Goal: Task Accomplishment & Management: Manage account settings

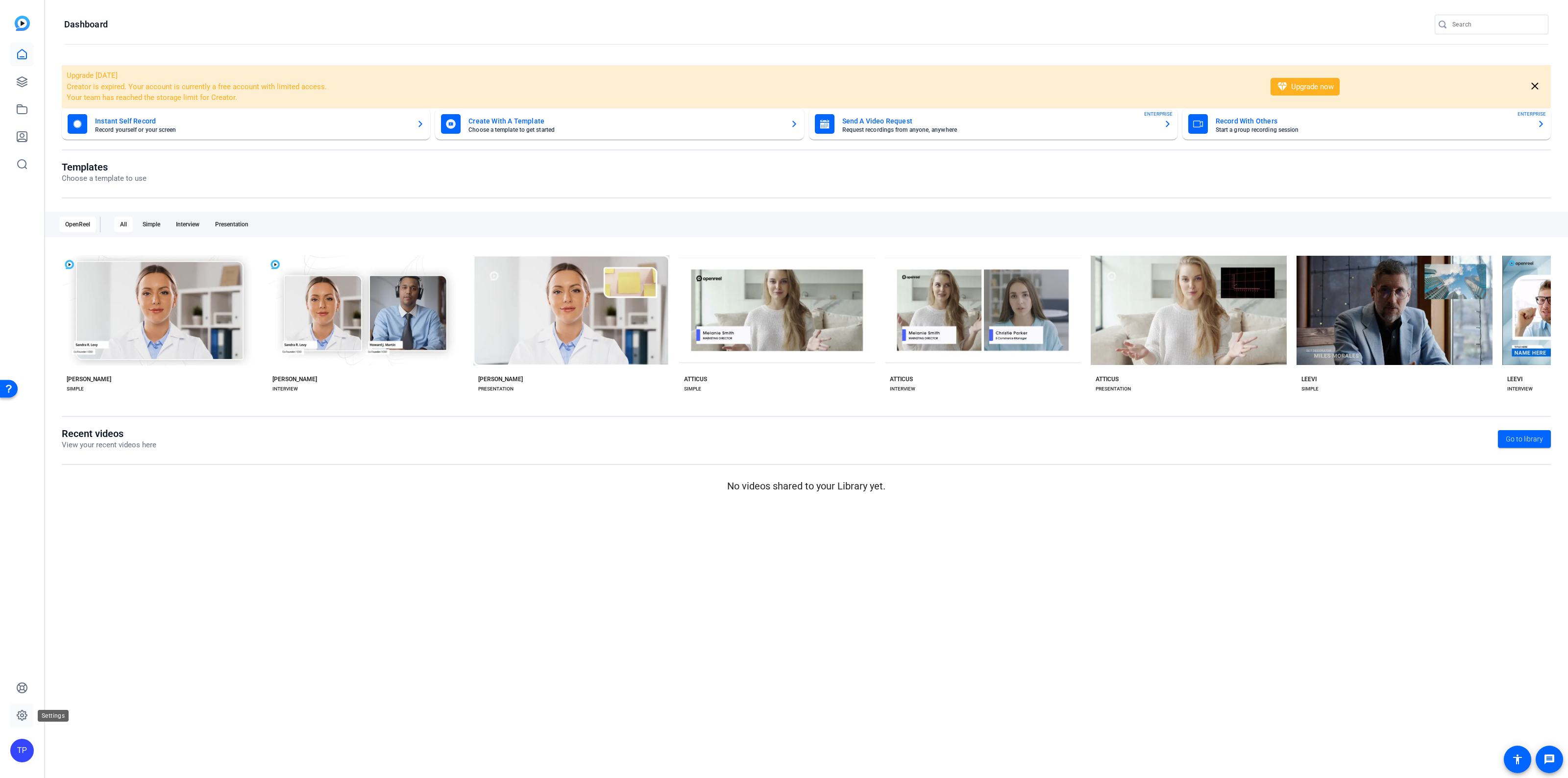
click at [20, 712] on icon at bounding box center [22, 715] width 10 height 10
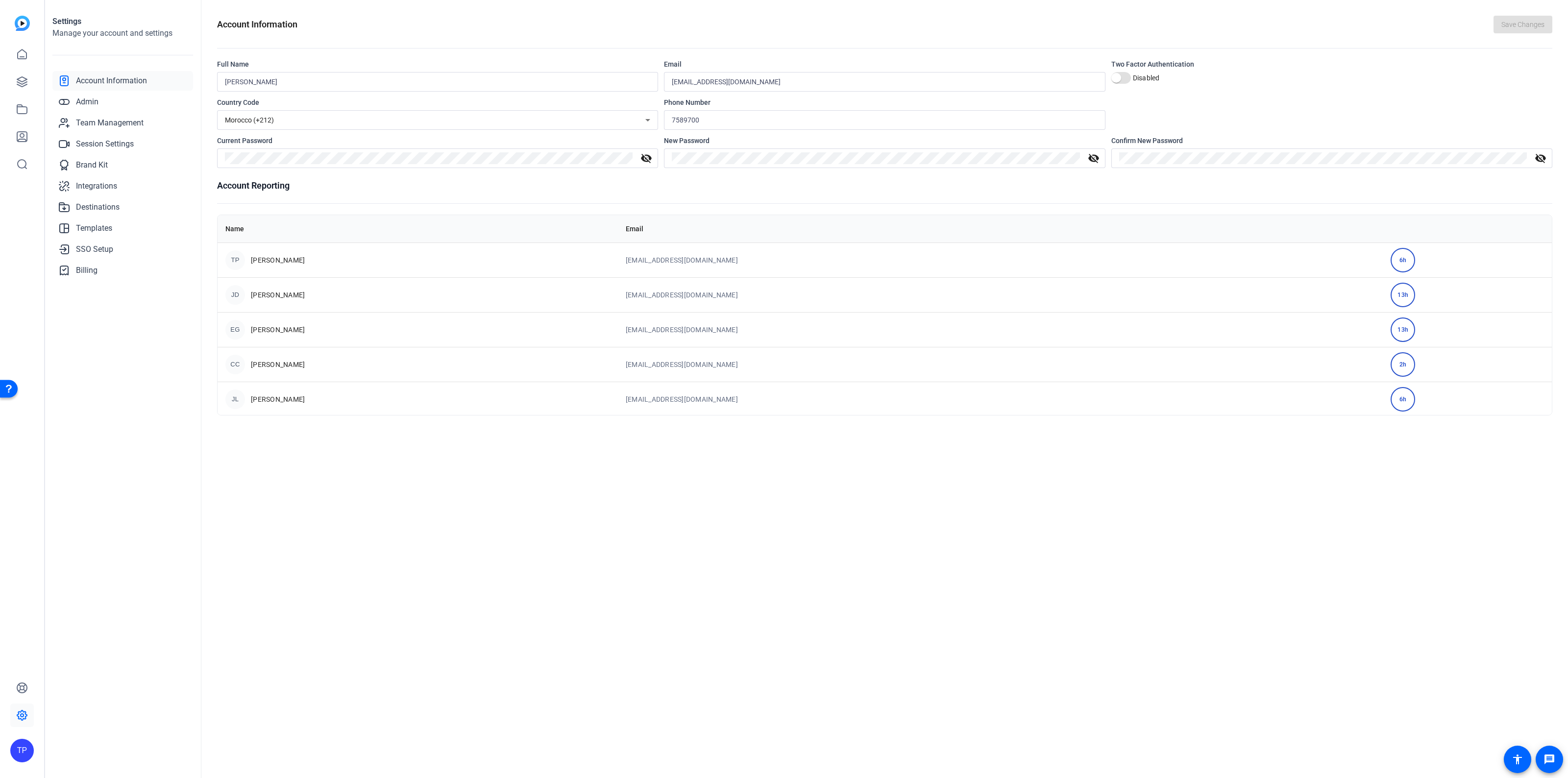
click at [1040, 325] on td "[EMAIL_ADDRESS][DOMAIN_NAME]" at bounding box center [1000, 329] width 765 height 35
click at [352, 328] on div "EG [PERSON_NAME]" at bounding box center [418, 329] width 385 height 19
click at [103, 107] on link "Admin" at bounding box center [122, 101] width 141 height 19
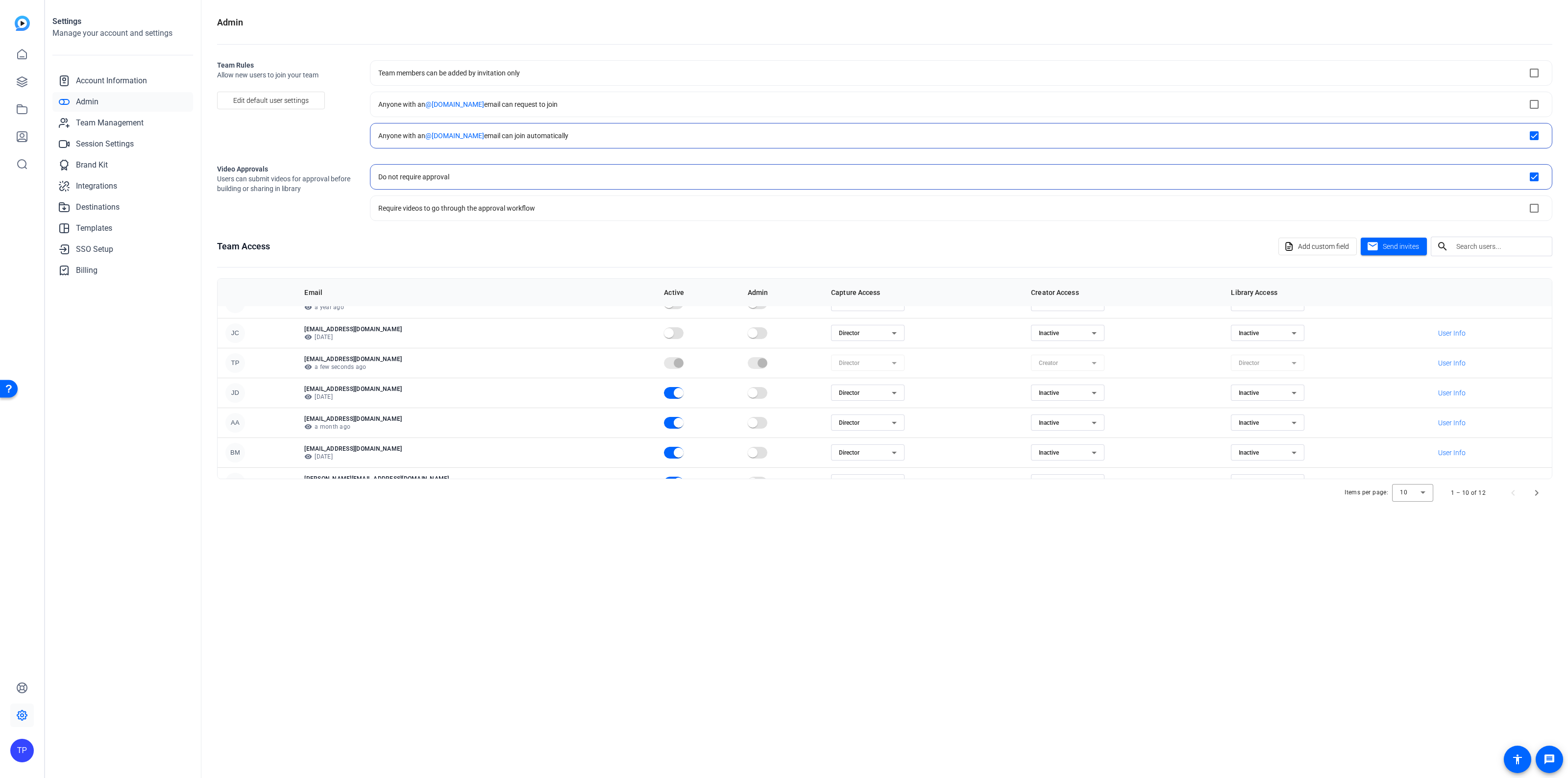
scroll to position [127, 0]
click at [1538, 495] on span "Next page" at bounding box center [1537, 493] width 24 height 24
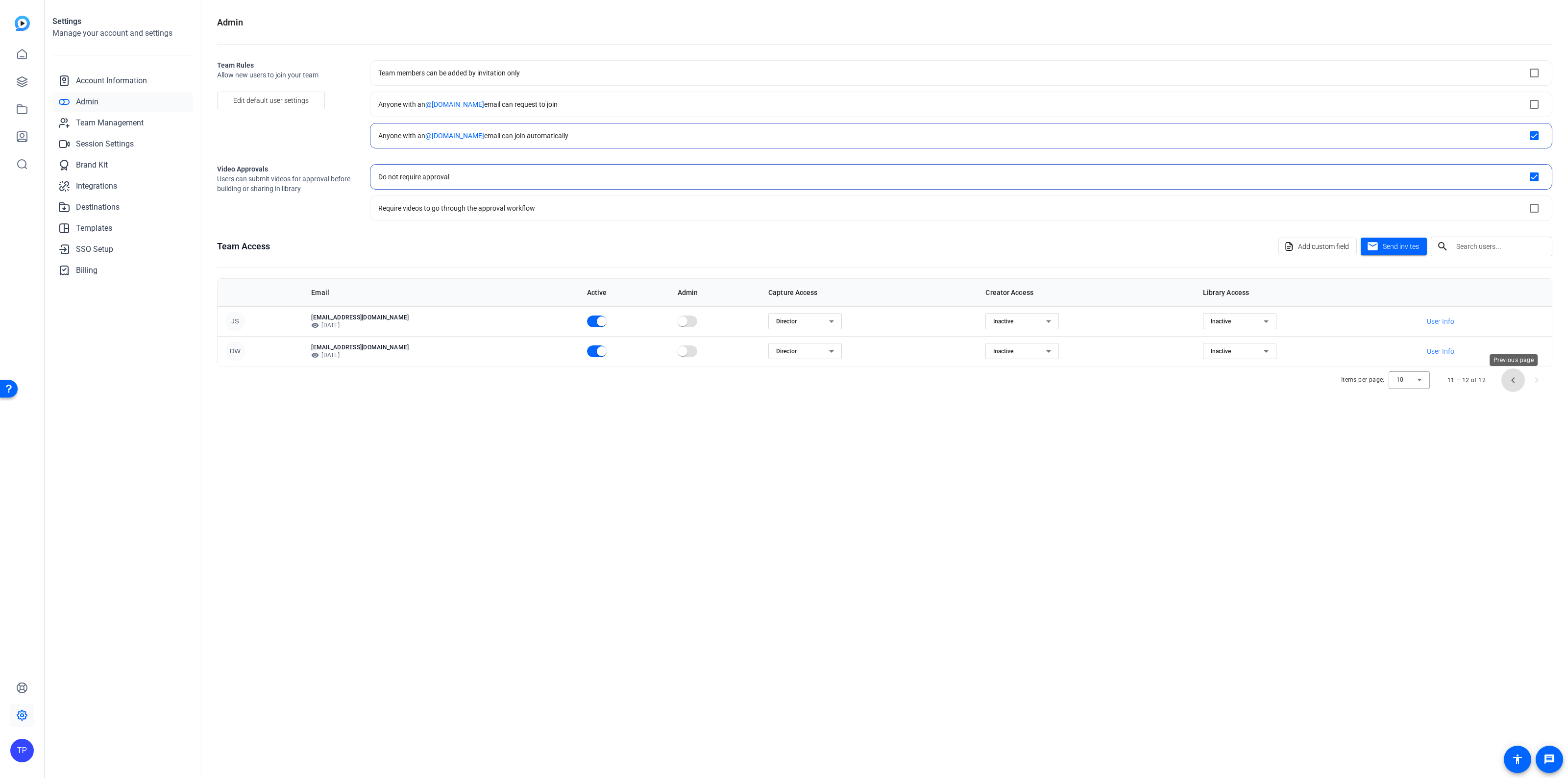
click at [1515, 383] on span "Previous page" at bounding box center [1514, 380] width 24 height 24
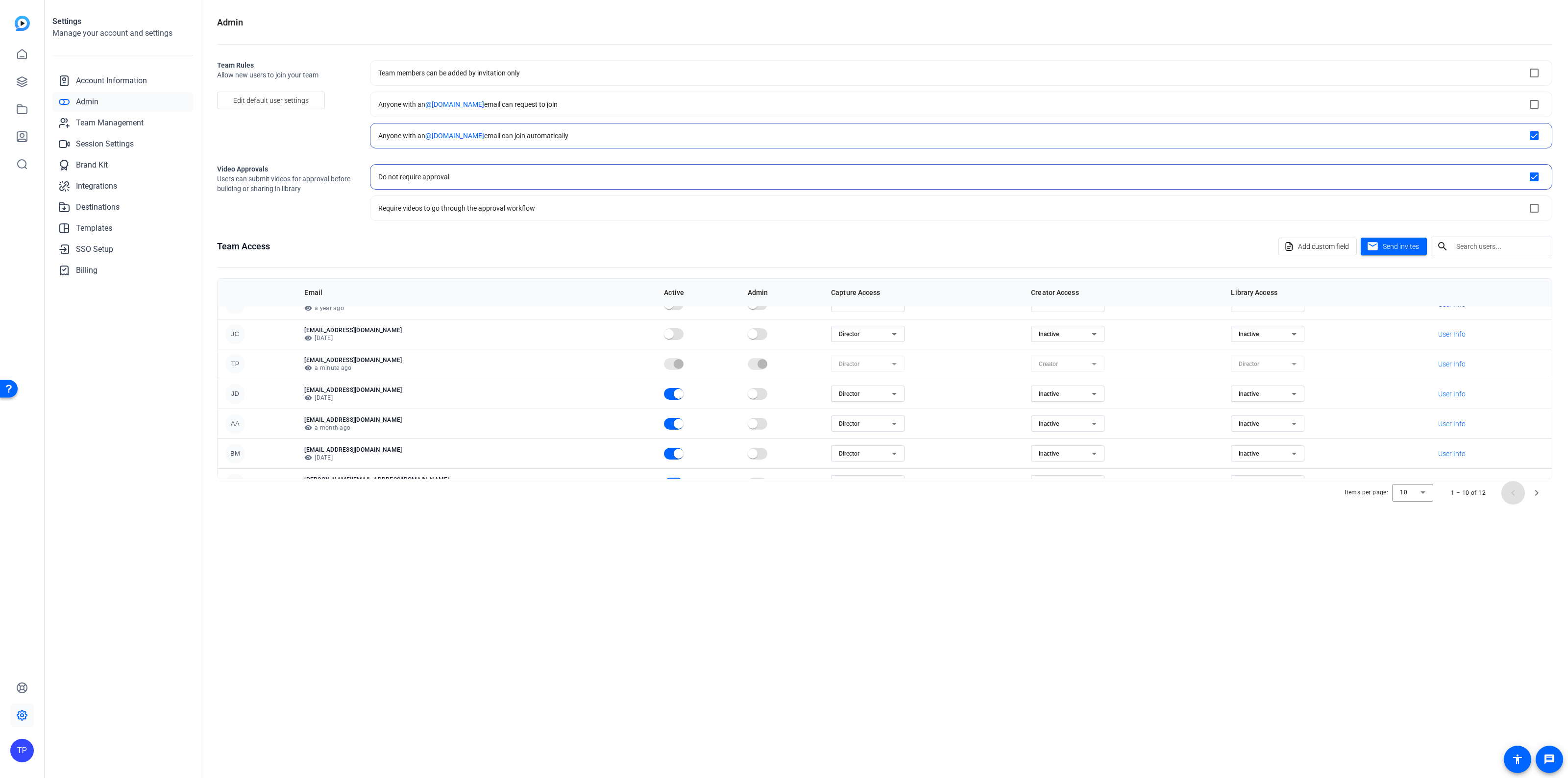
scroll to position [127, 0]
click at [451, 461] on p "[PERSON_NAME][EMAIL_ADDRESS][DOMAIN_NAME]" at bounding box center [477, 460] width 344 height 8
click at [409, 375] on p "visibility [DATE]" at bounding box center [477, 378] width 344 height 8
click at [409, 351] on p "visibility a minute ago" at bounding box center [477, 348] width 344 height 8
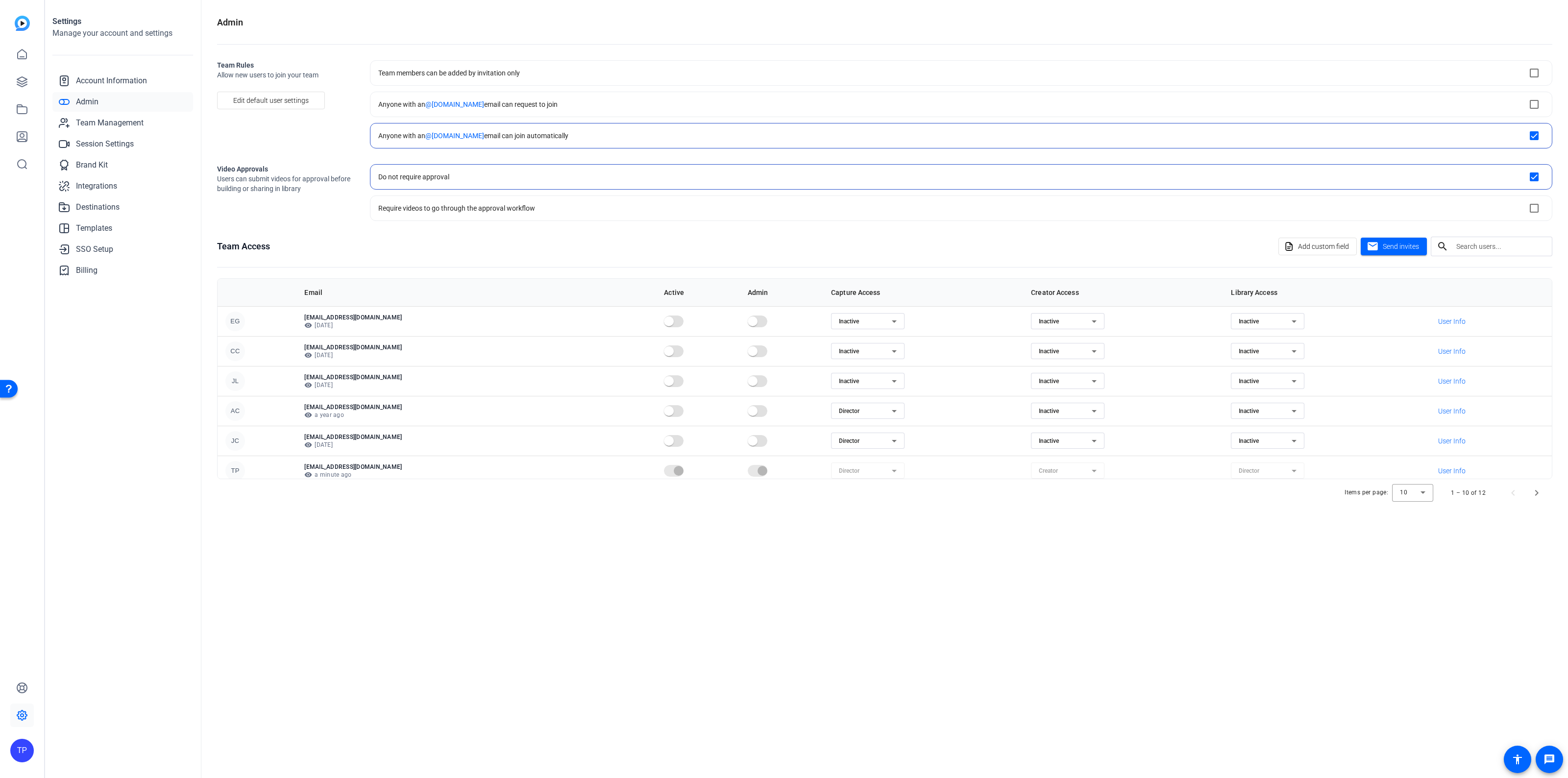
click at [418, 417] on p "visibility a year ago" at bounding box center [477, 415] width 344 height 8
click at [1533, 493] on span "Next page" at bounding box center [1537, 493] width 24 height 24
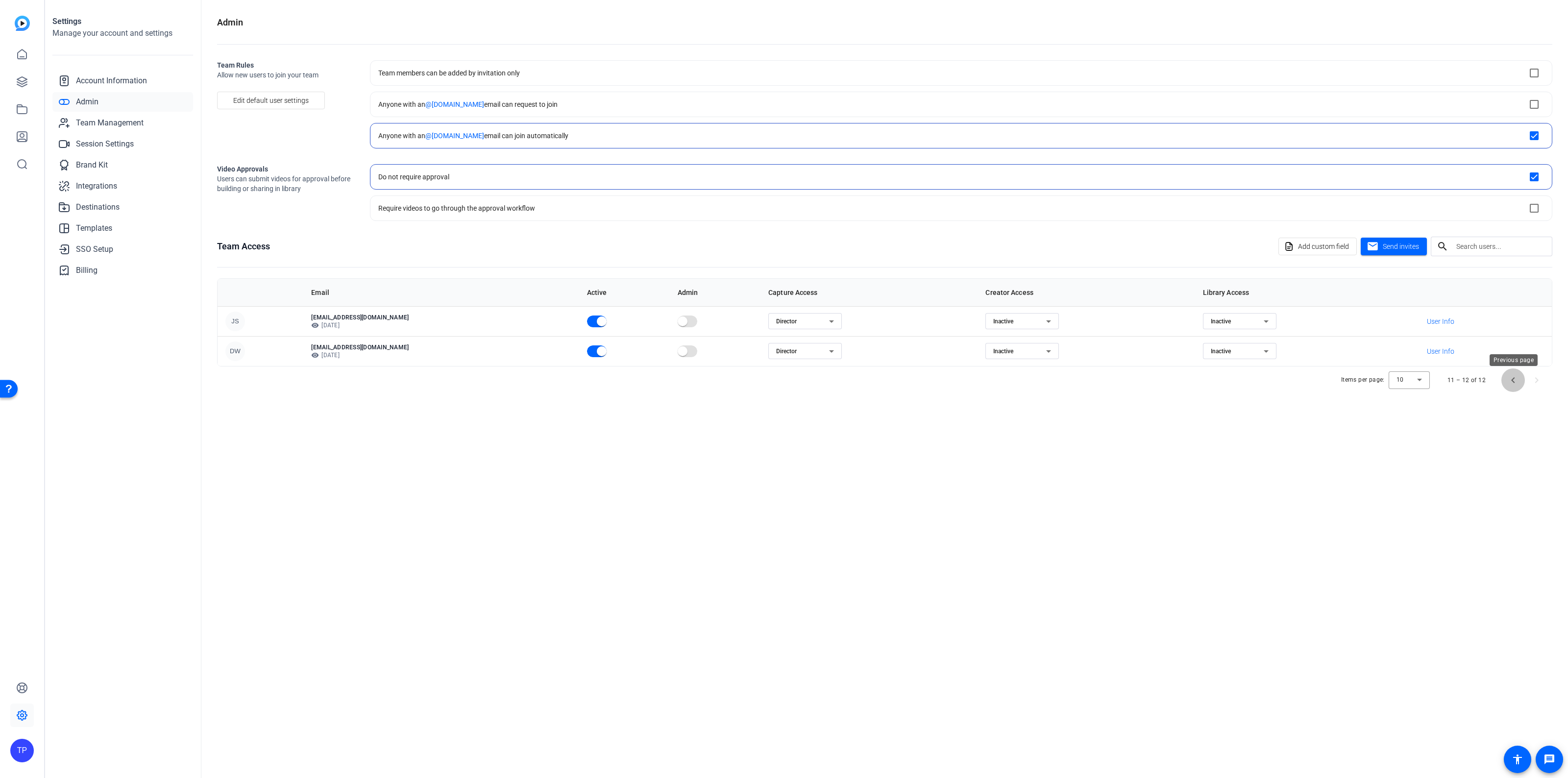
click at [1505, 385] on span "Previous page" at bounding box center [1514, 380] width 24 height 24
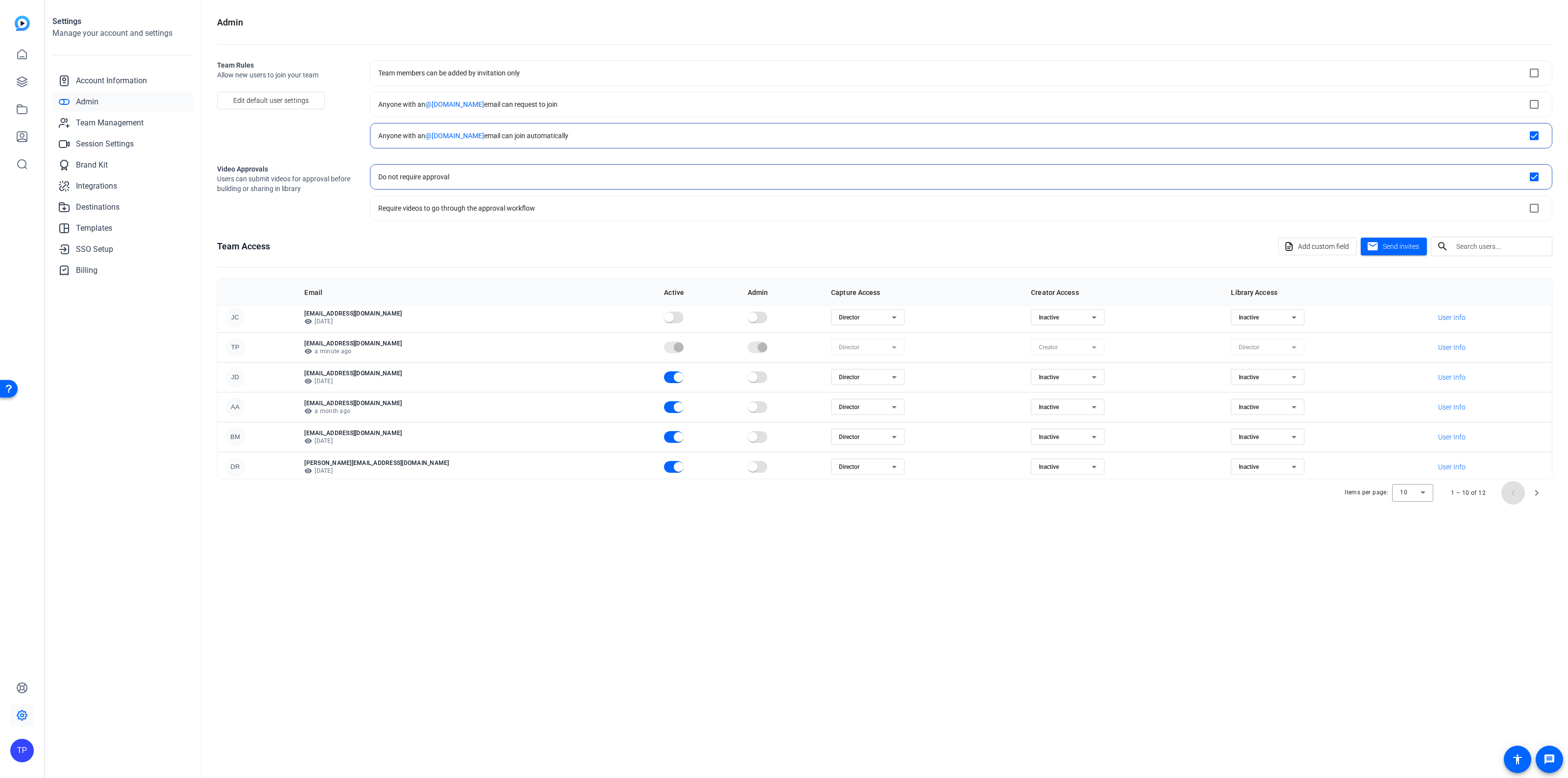
scroll to position [127, 0]
click at [1539, 493] on span "Next page" at bounding box center [1537, 493] width 24 height 24
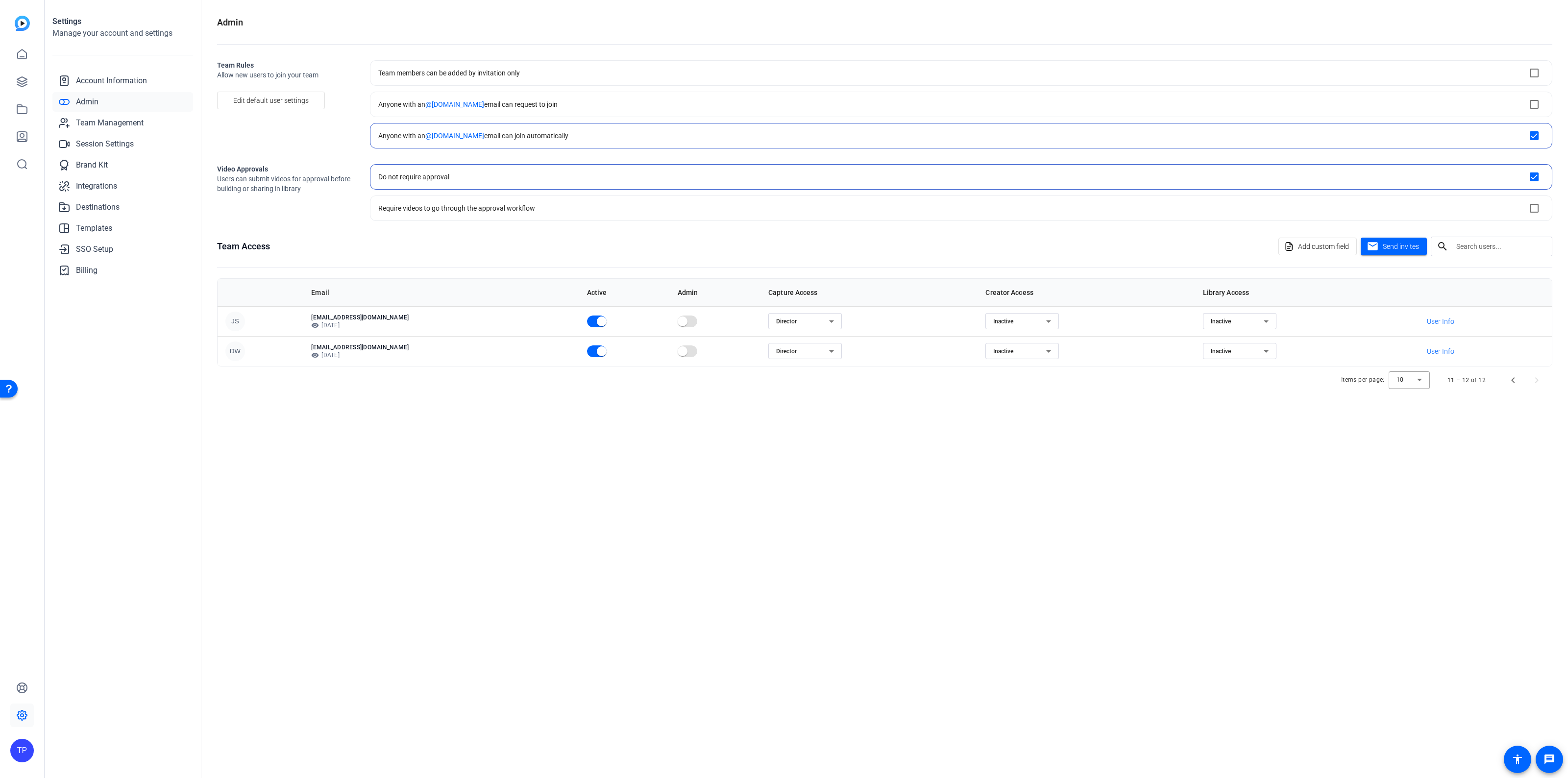
click at [1507, 508] on div "Admin Team Rules Allow new users to join your team Edit default user settings T…" at bounding box center [884, 389] width 1366 height 778
click at [1515, 381] on span "Previous page" at bounding box center [1514, 380] width 24 height 24
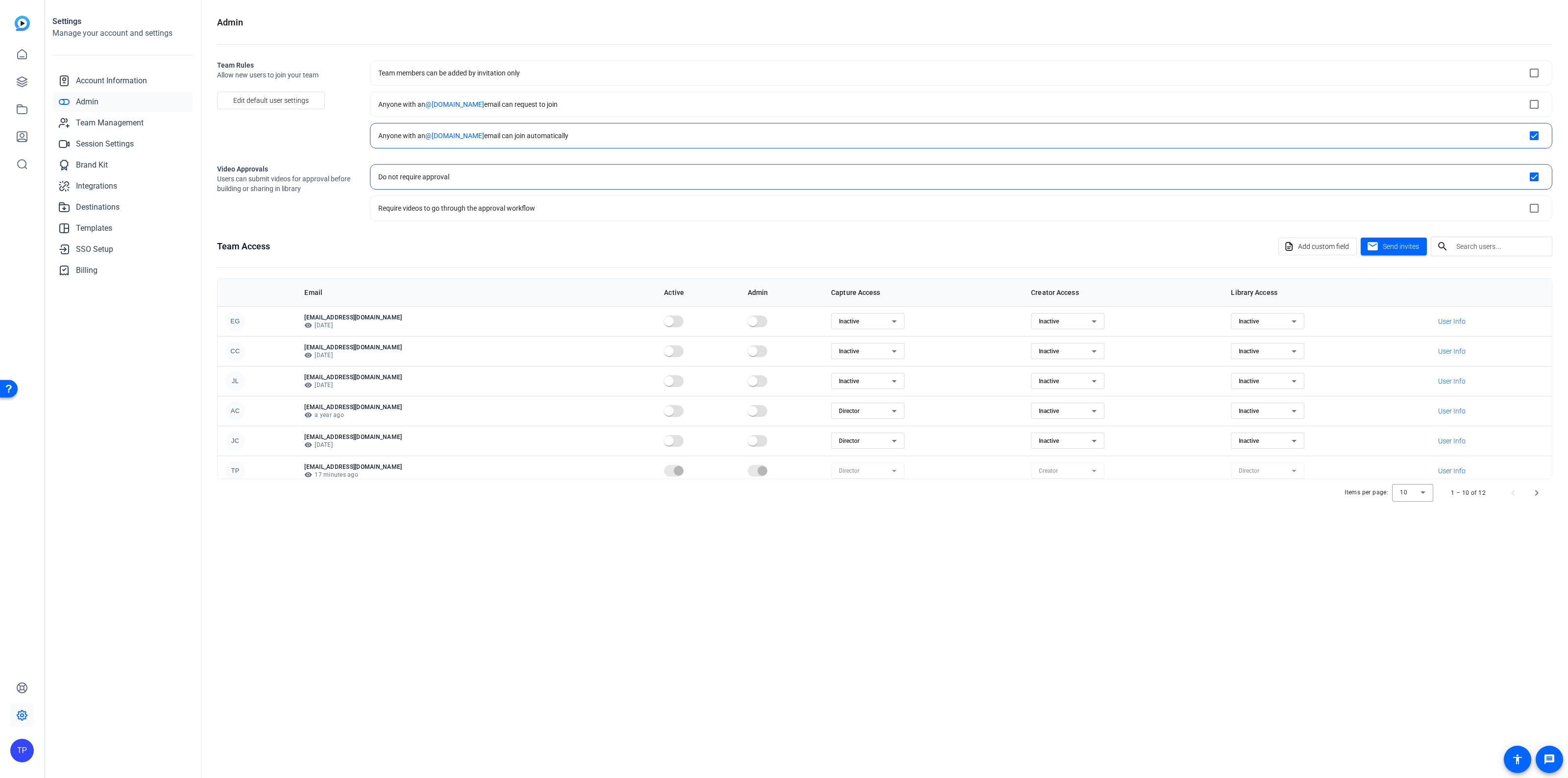
click at [296, 577] on div "Admin Team Rules Allow new users to join your team Edit default user settings T…" at bounding box center [884, 389] width 1366 height 778
click at [761, 510] on div "Admin Team Rules Allow new users to join your team Edit default user settings T…" at bounding box center [884, 389] width 1366 height 778
